Goal: Task Accomplishment & Management: Use online tool/utility

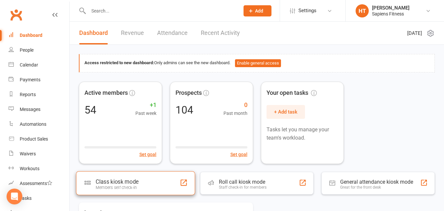
click at [135, 185] on div "Members self check-in" at bounding box center [117, 187] width 43 height 5
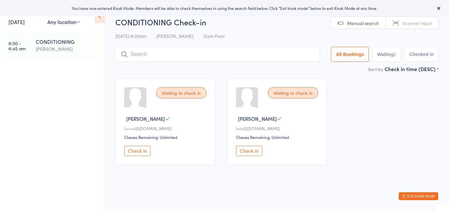
click at [415, 196] on button "Exit kiosk mode" at bounding box center [418, 196] width 39 height 8
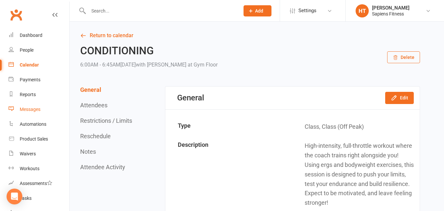
click at [36, 109] on div "Messages" at bounding box center [30, 109] width 21 height 5
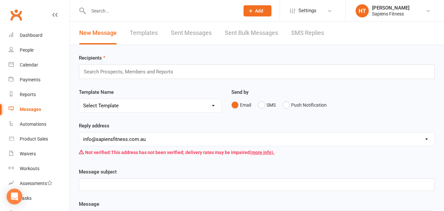
click at [312, 34] on link "SMS Replies" at bounding box center [307, 33] width 33 height 23
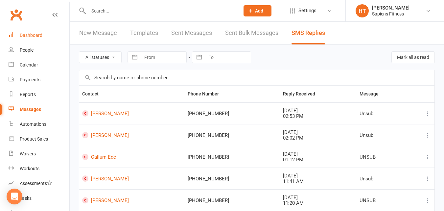
click at [29, 36] on div "Dashboard" at bounding box center [31, 35] width 23 height 5
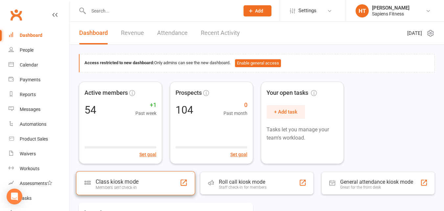
click at [119, 185] on div "Members self check-in" at bounding box center [117, 187] width 43 height 5
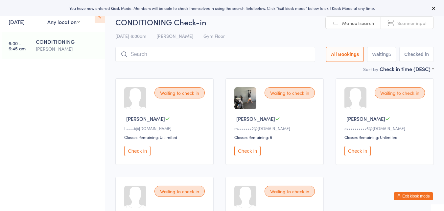
click at [249, 152] on button "Check in" at bounding box center [247, 151] width 26 height 10
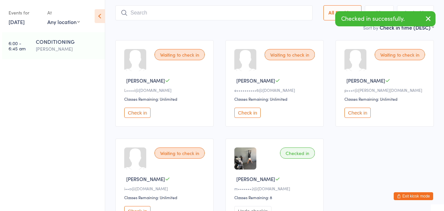
scroll to position [79, 0]
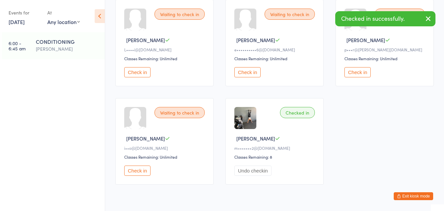
click at [130, 172] on button "Check in" at bounding box center [137, 170] width 26 height 10
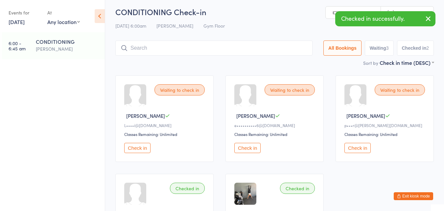
scroll to position [0, 0]
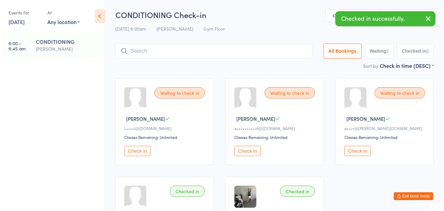
click at [192, 52] on input "search" at bounding box center [213, 50] width 197 height 15
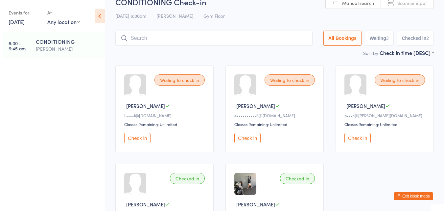
scroll to position [43, 0]
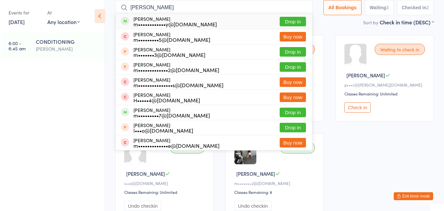
type input "mikel"
click at [161, 17] on div "Mikel Gellatly m••••••••••••y@liveslivedwell.org.au" at bounding box center [176, 21] width 84 height 11
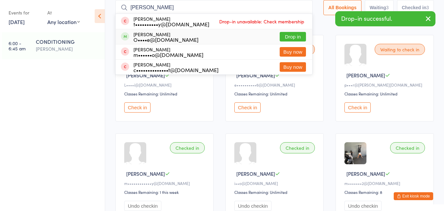
type input "clint"
click at [169, 37] on div "O••••e@inspiredpaintingdecorating.com.au" at bounding box center [166, 39] width 65 height 5
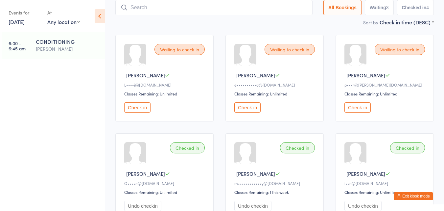
click at [252, 109] on button "Check in" at bounding box center [247, 107] width 26 height 10
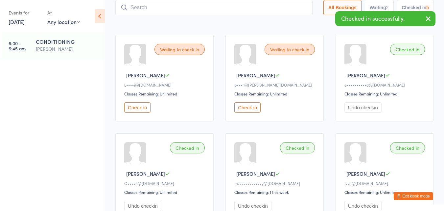
click at [252, 109] on button "Check in" at bounding box center [247, 107] width 26 height 10
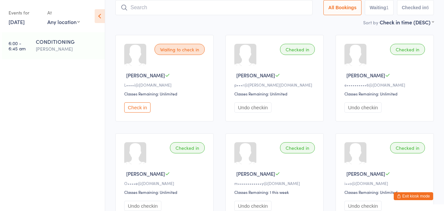
click at [146, 108] on button "Check in" at bounding box center [137, 107] width 26 height 10
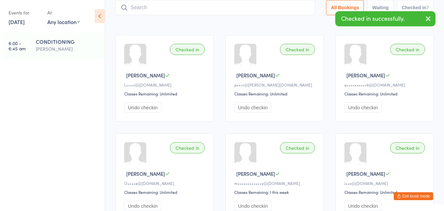
click at [143, 7] on input "search" at bounding box center [215, 7] width 200 height 15
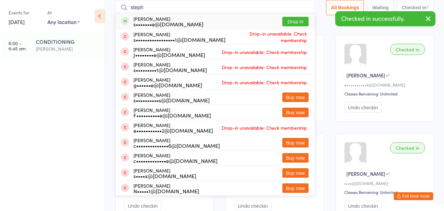
type input "steph"
click at [151, 25] on div "s•••••••e@gmail.com" at bounding box center [169, 23] width 70 height 5
